Goal: Transaction & Acquisition: Purchase product/service

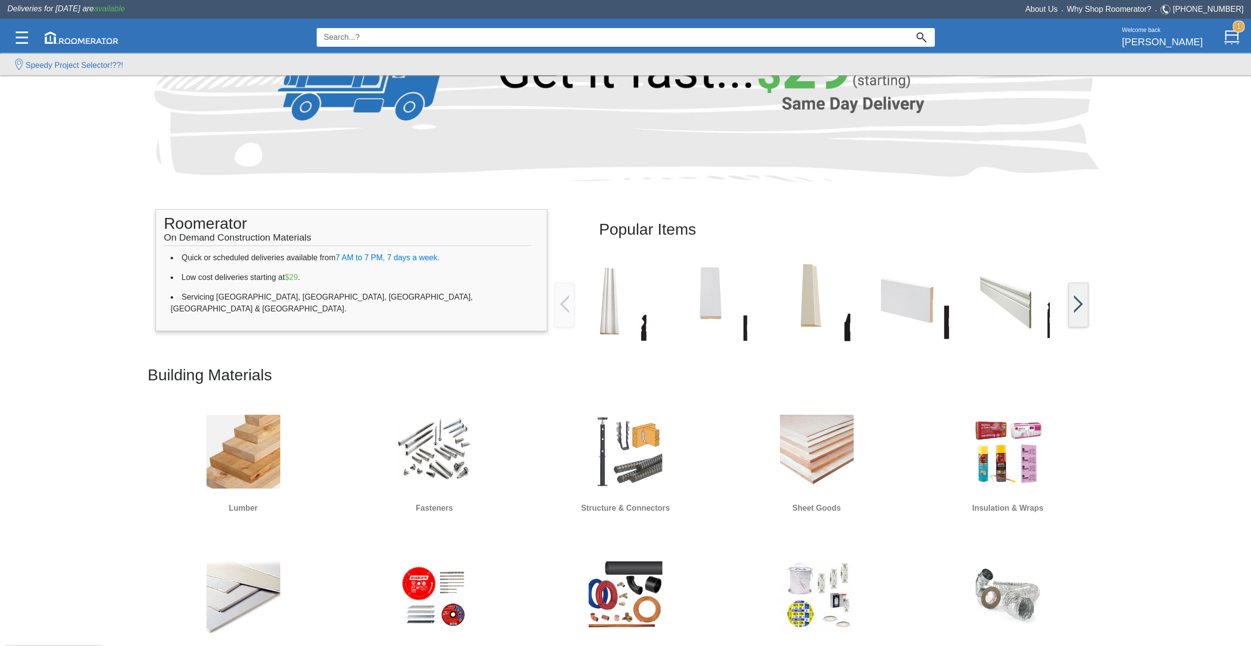
scroll to position [148, 0]
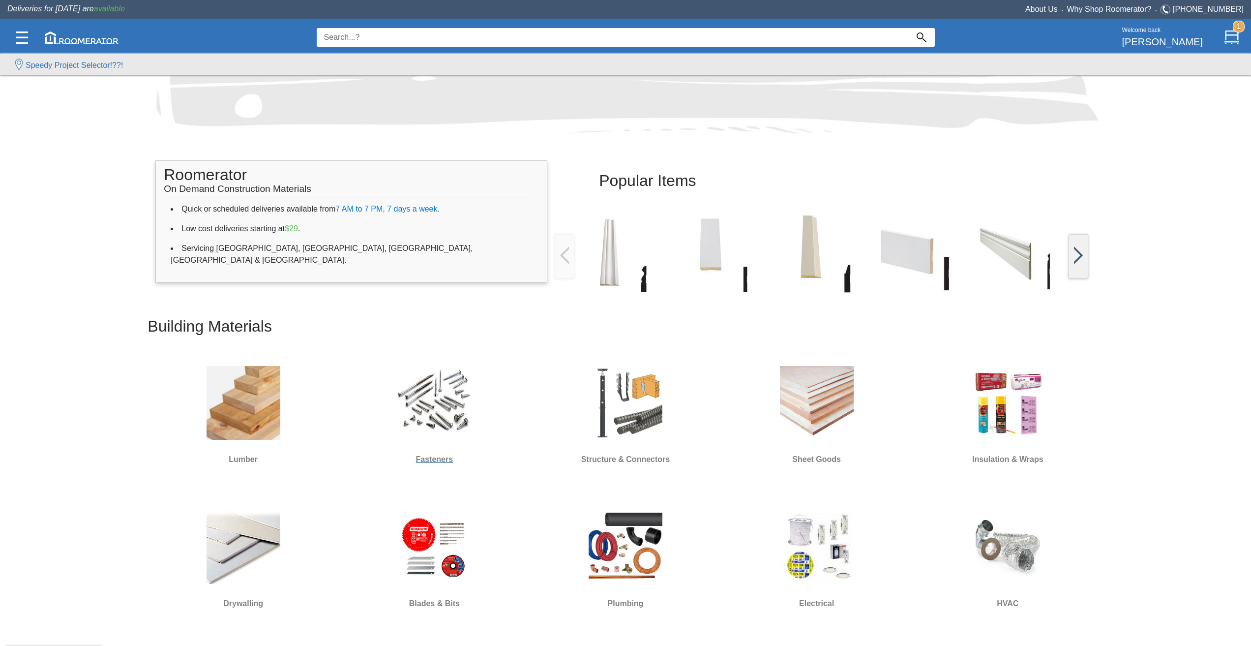
click at [417, 391] on img at bounding box center [434, 403] width 74 height 74
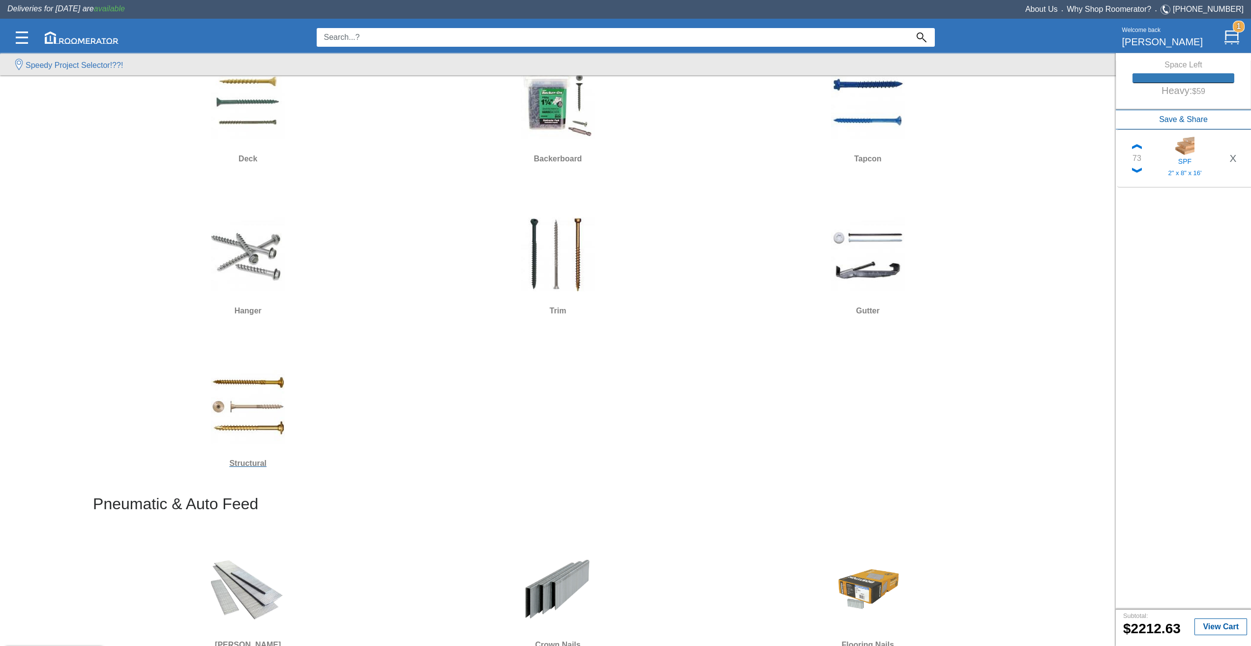
scroll to position [295, 0]
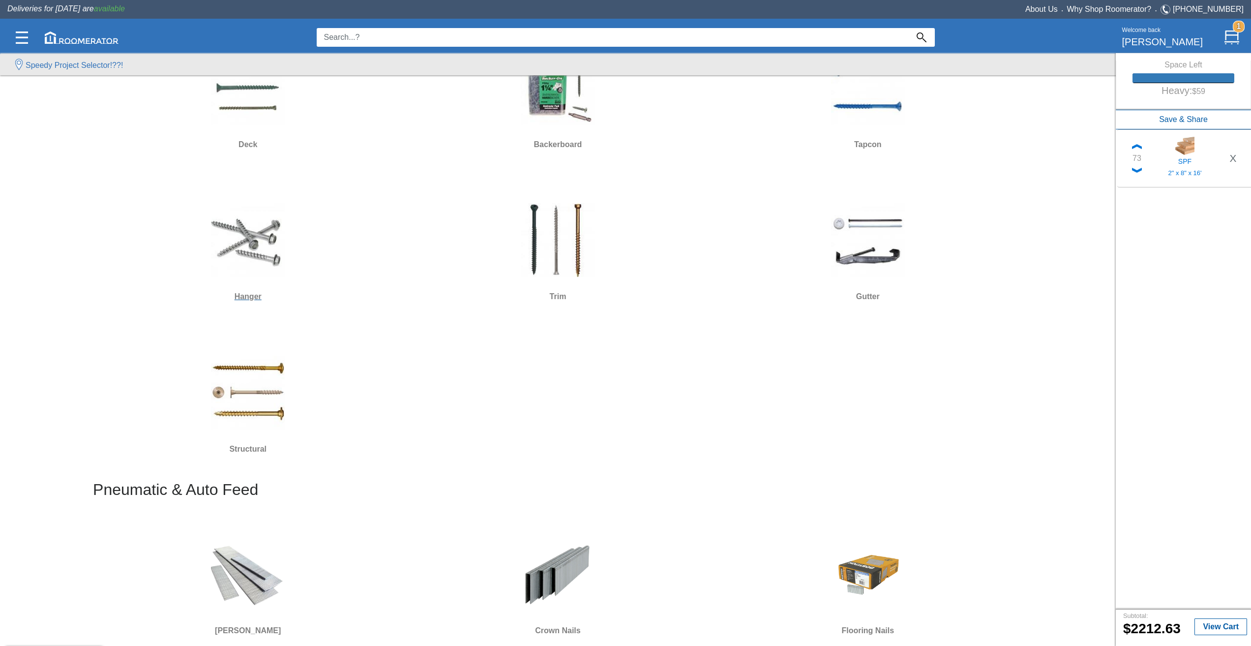
click at [240, 233] on img at bounding box center [248, 240] width 74 height 74
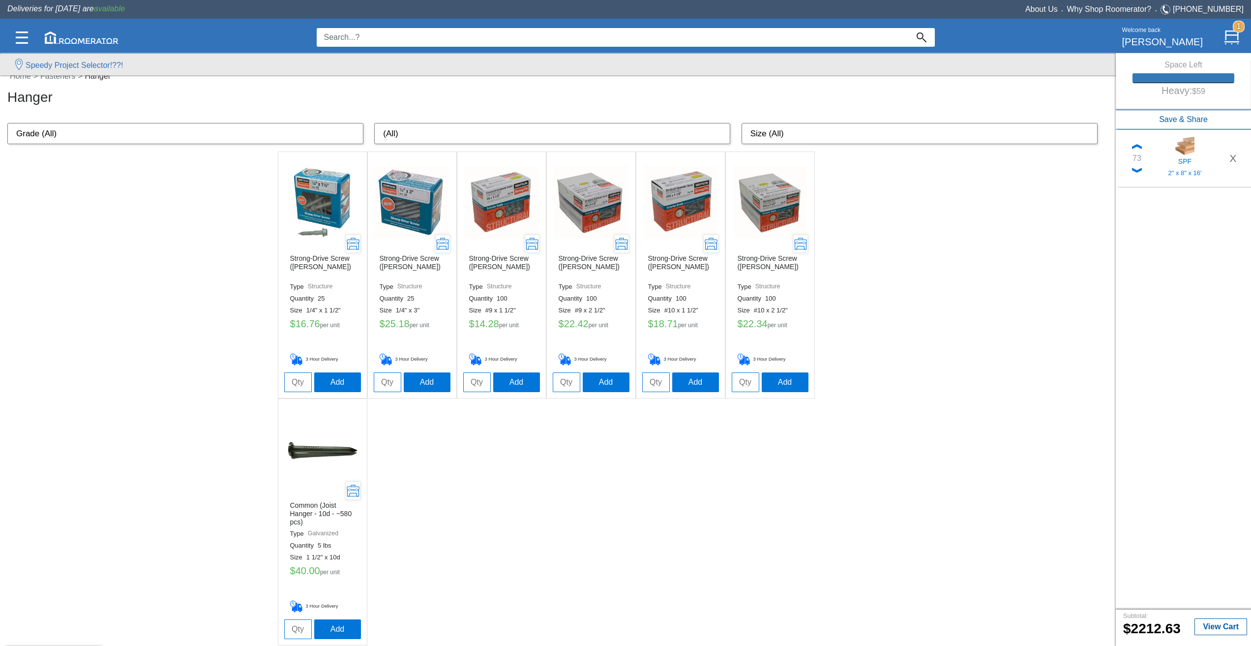
scroll to position [20, 0]
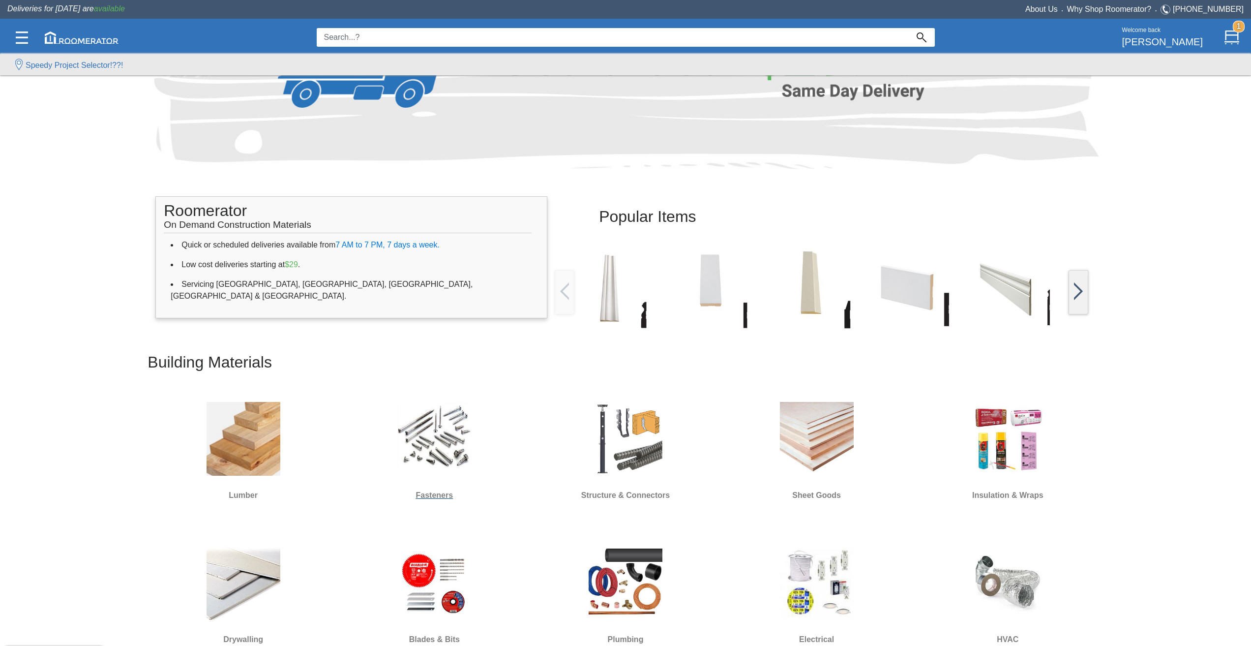
scroll to position [197, 0]
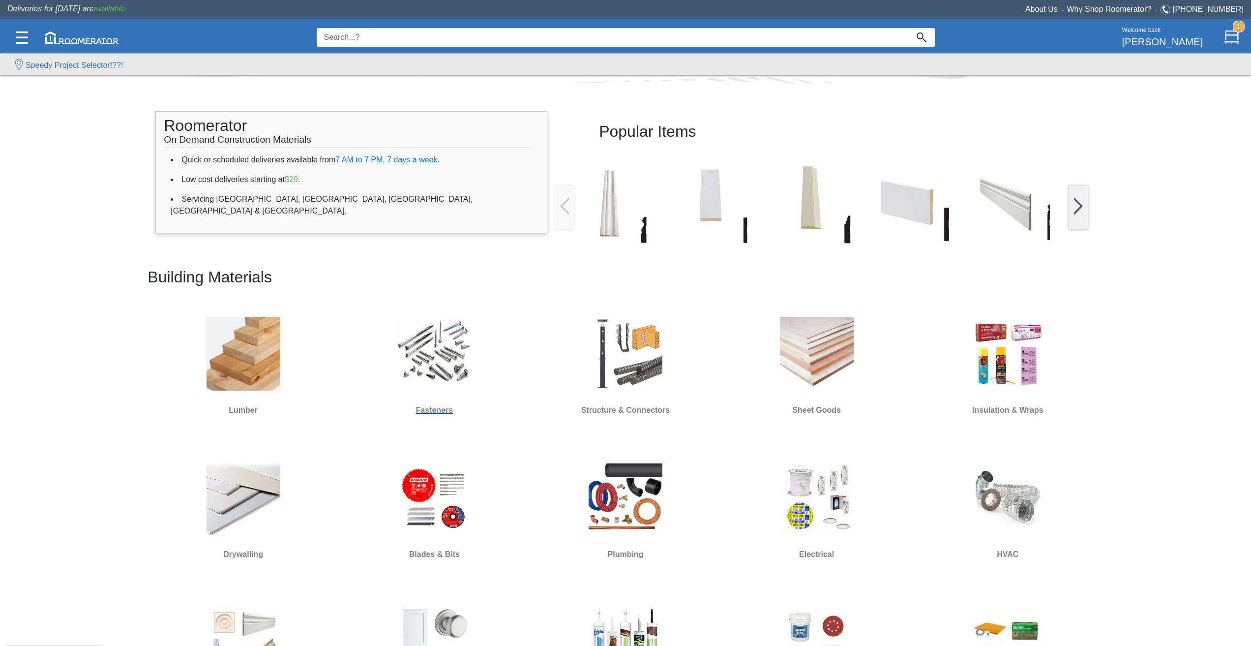
click at [418, 380] on img at bounding box center [434, 354] width 74 height 74
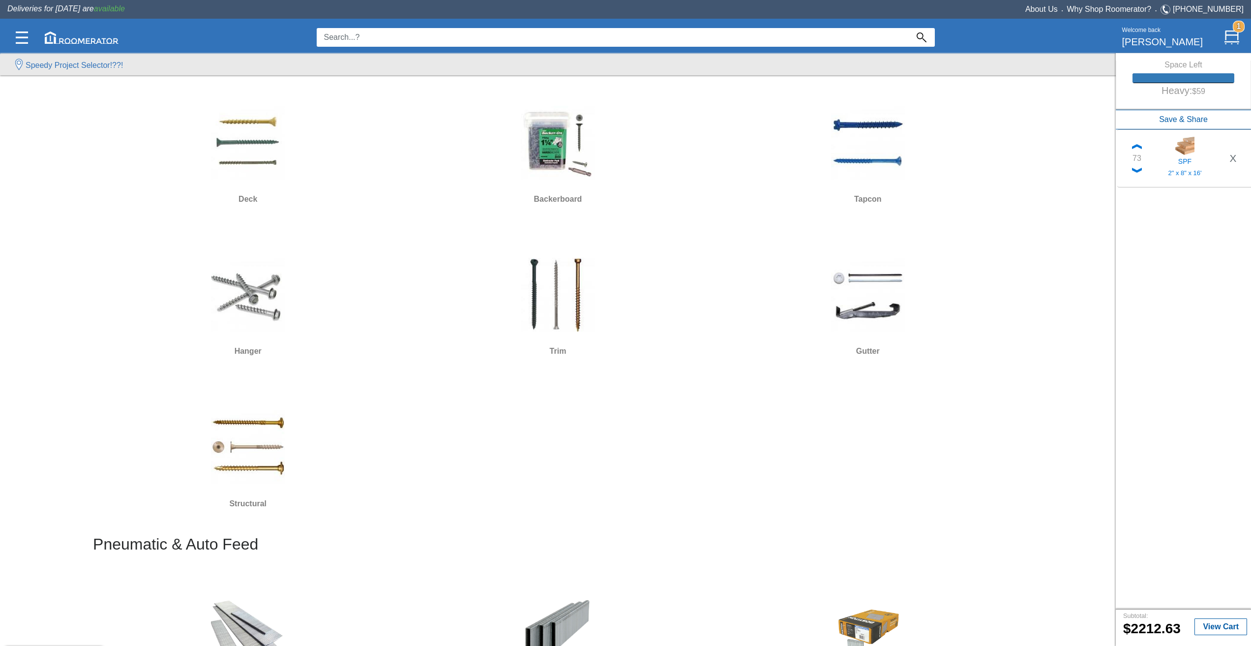
scroll to position [295, 0]
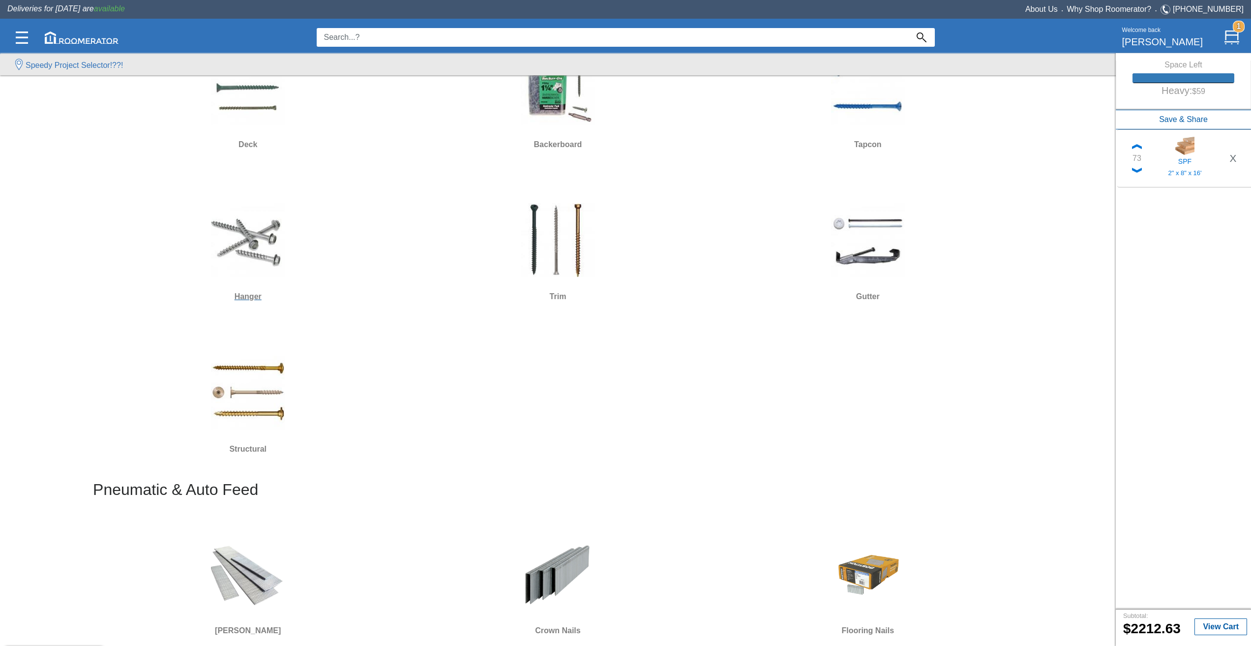
click at [198, 251] on div at bounding box center [248, 240] width 302 height 89
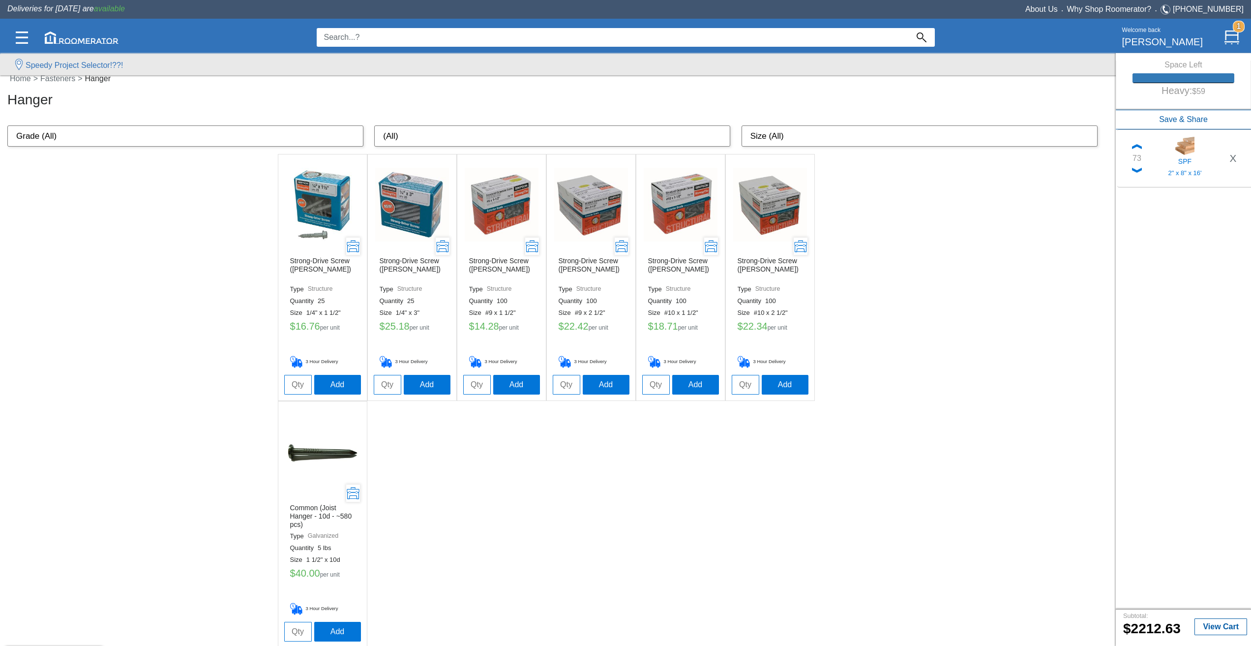
scroll to position [20, 0]
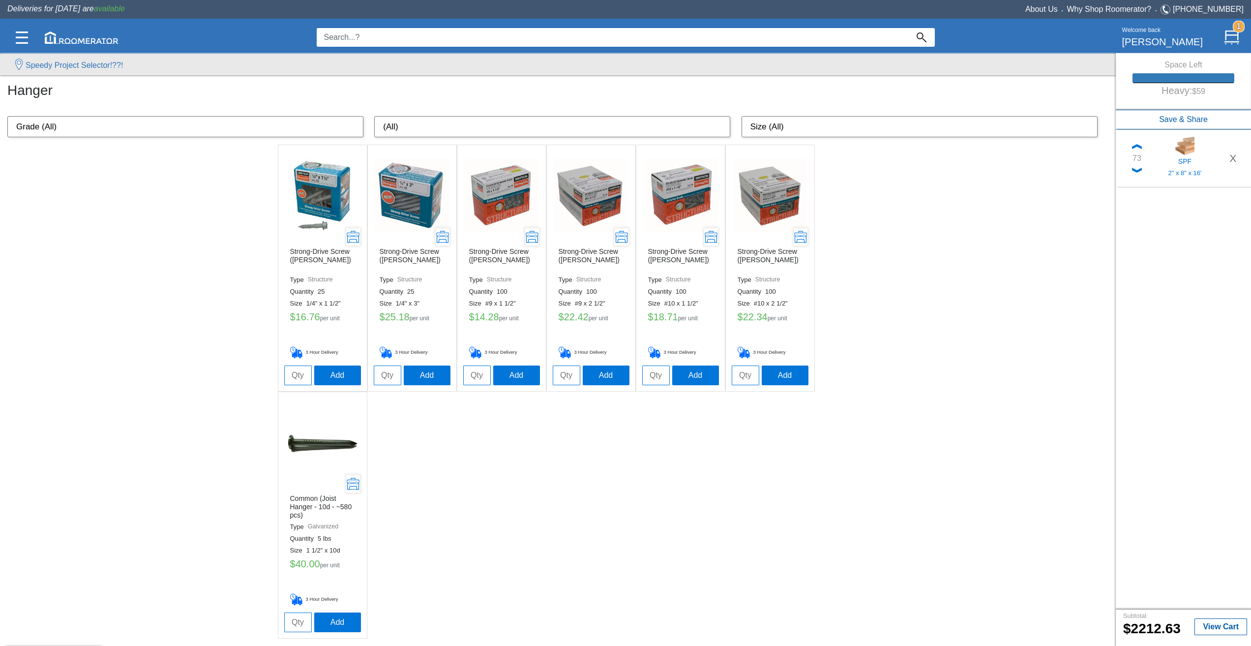
click at [332, 442] on img at bounding box center [323, 442] width 74 height 74
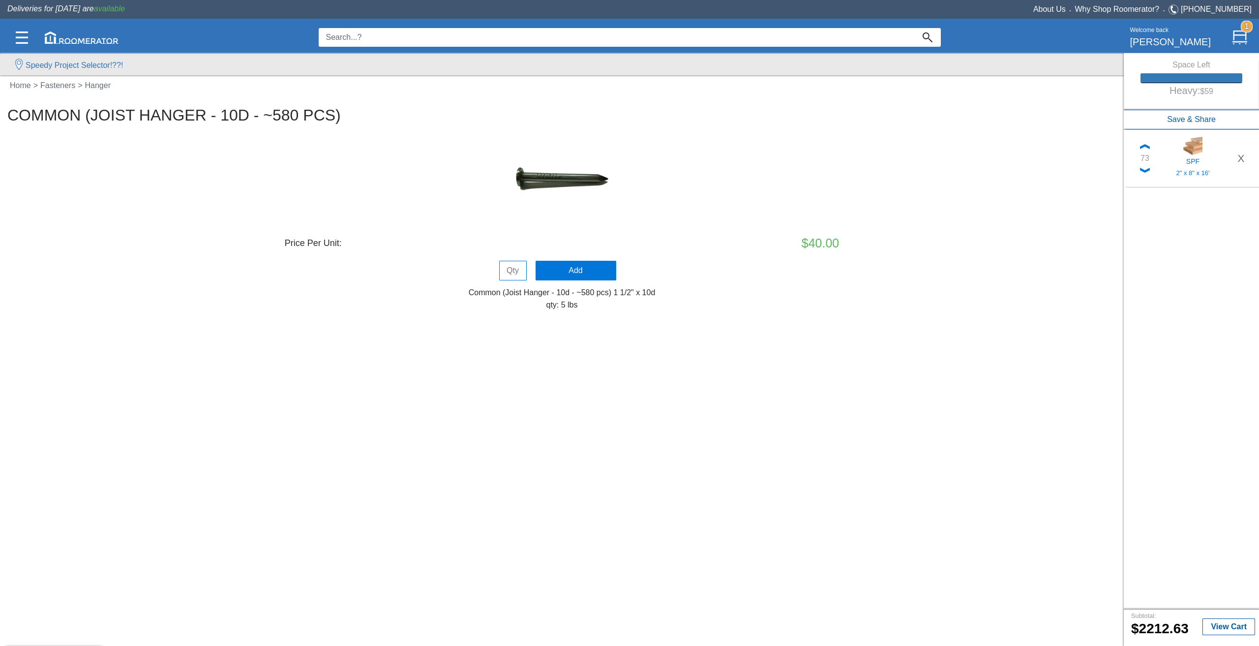
click at [97, 92] on nav "Home > Fasteners > Hanger" at bounding box center [560, 91] width 1121 height 23
click at [101, 84] on link "Hanger" at bounding box center [99, 85] width 32 height 8
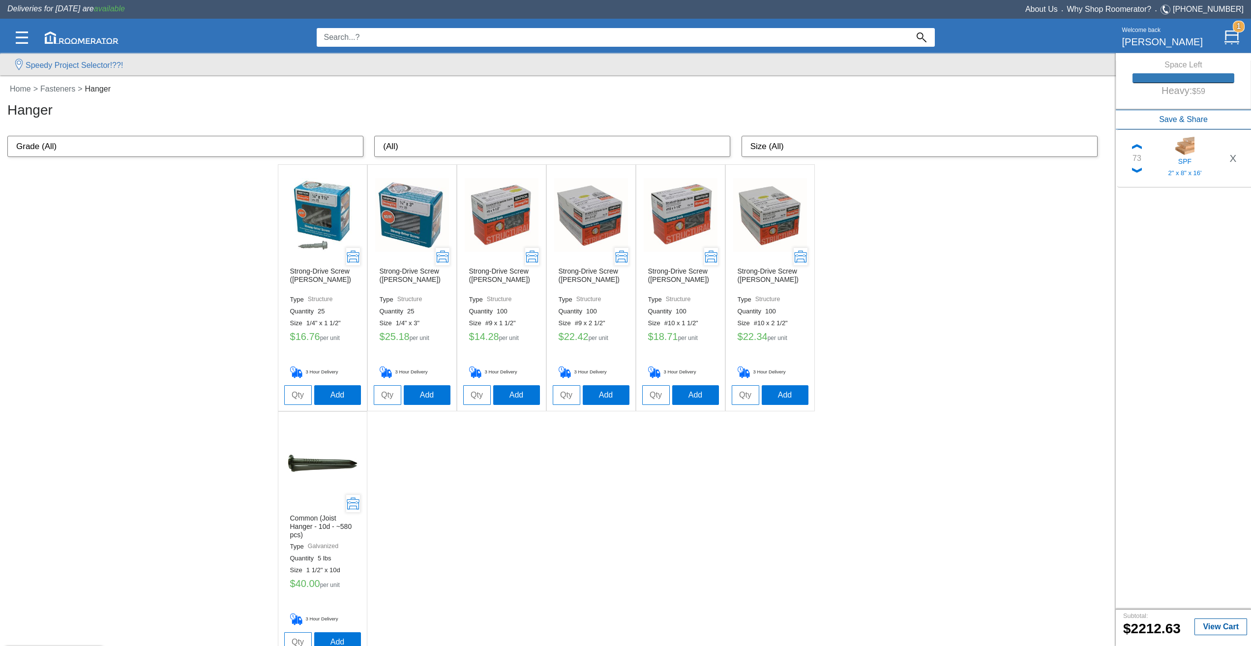
click at [632, 452] on ul "Strong-Drive Screw (Simpson) Type Structure Quantity 25 Size 1/4" x 1 1/2" $ 16…" at bounding box center [558, 411] width 561 height 494
click at [283, 466] on li "Common (Joist Hanger - 10d - ~580 pcs) Type Galvanized Quantity 5 lbs Size 1 1/…" at bounding box center [322, 535] width 89 height 246
click at [286, 458] on img at bounding box center [323, 462] width 74 height 74
